Goal: Find specific page/section: Find specific page/section

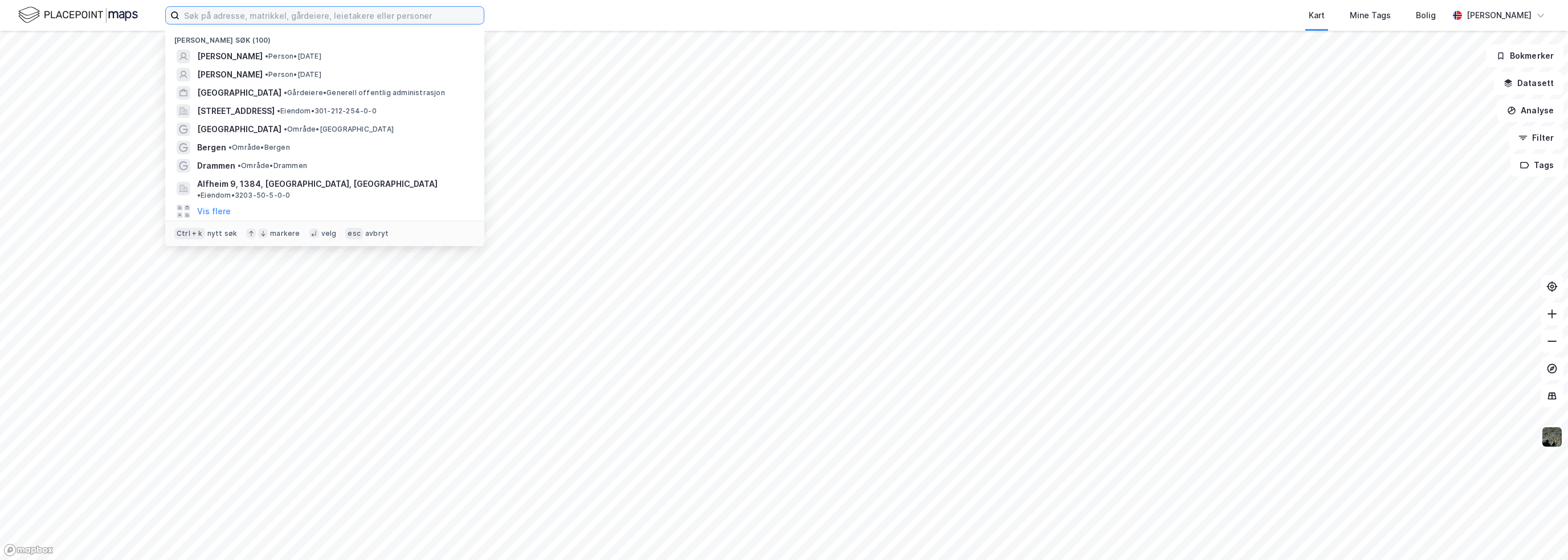
click at [395, 17] on input at bounding box center [331, 14] width 304 height 17
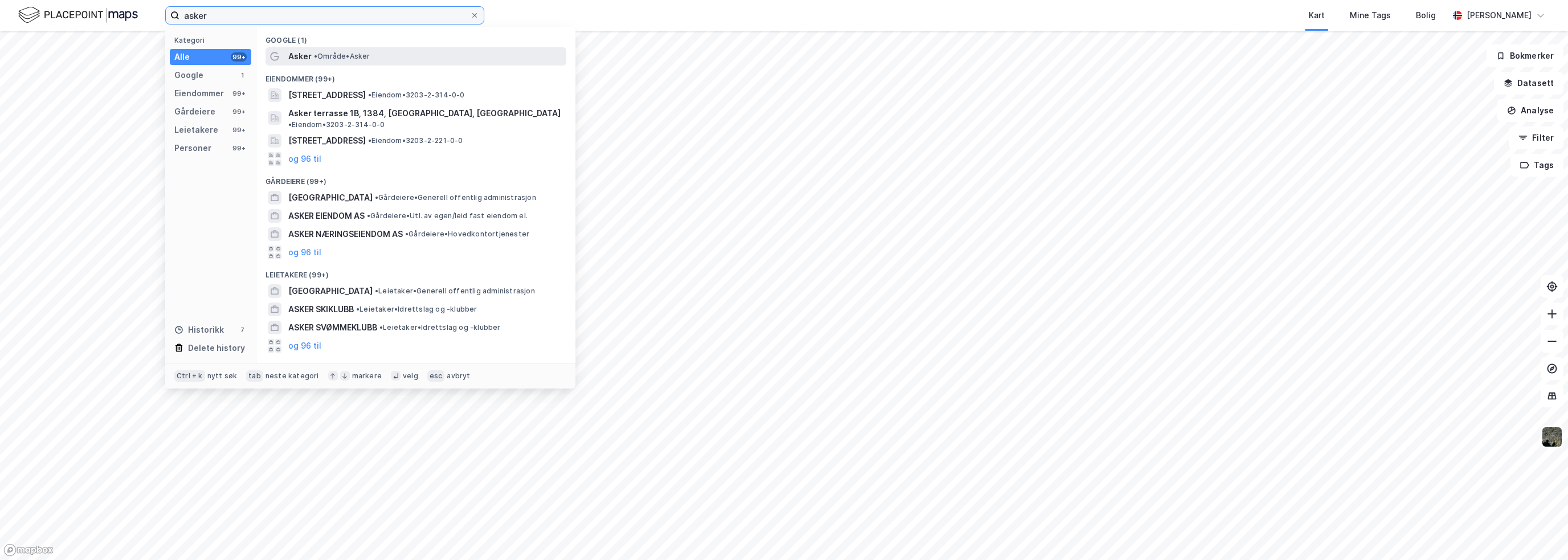
type input "asker"
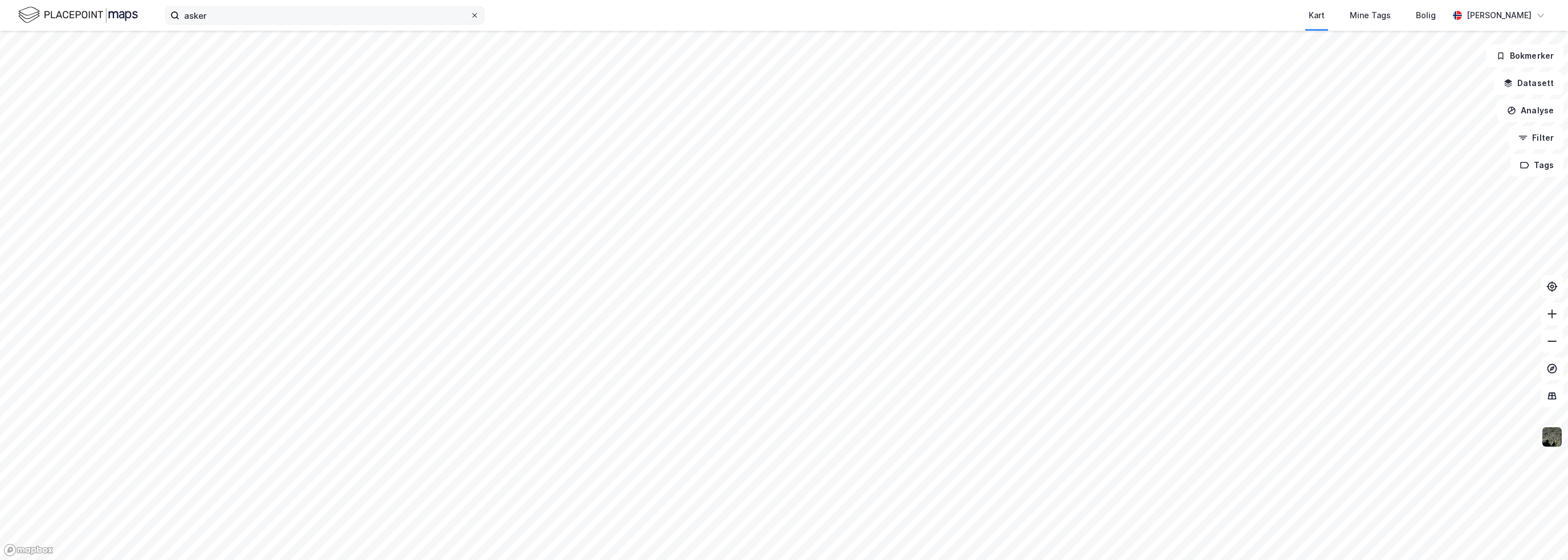
click at [476, 15] on icon at bounding box center [475, 15] width 6 height 6
click at [470, 15] on input "asker" at bounding box center [324, 14] width 290 height 17
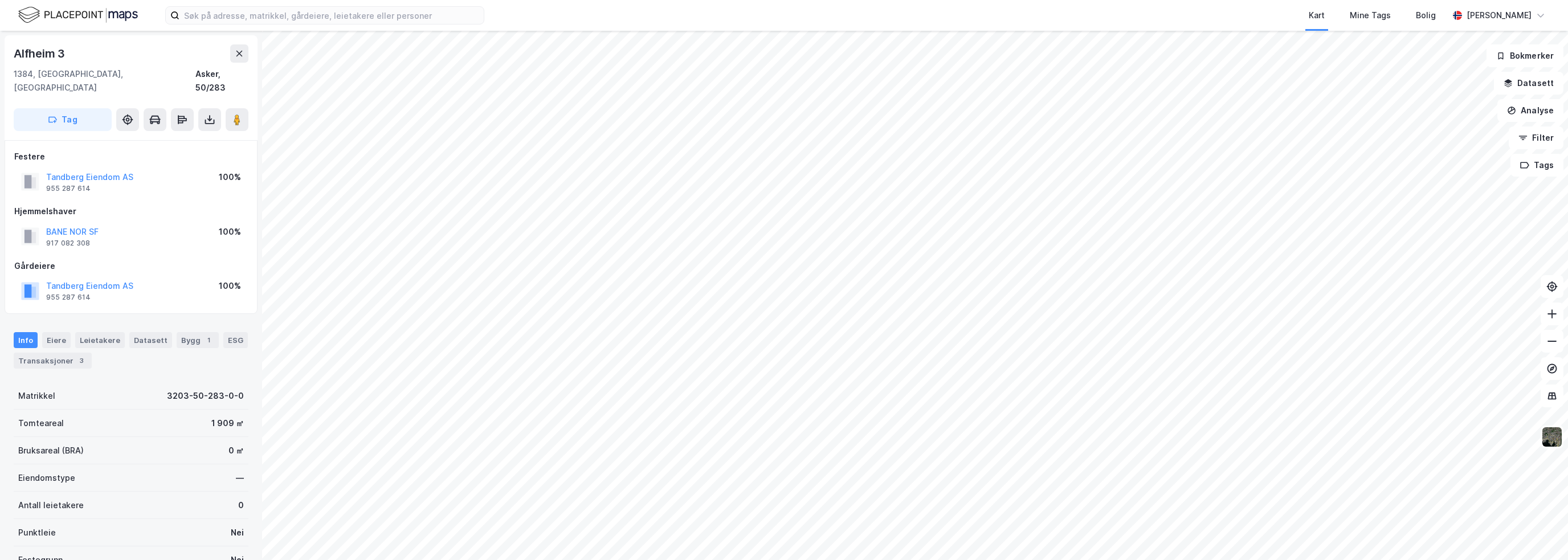
click at [43, 54] on div "Alfheim 3" at bounding box center [40, 53] width 54 height 19
copy div "Alfheim 3"
